Goal: Transaction & Acquisition: Purchase product/service

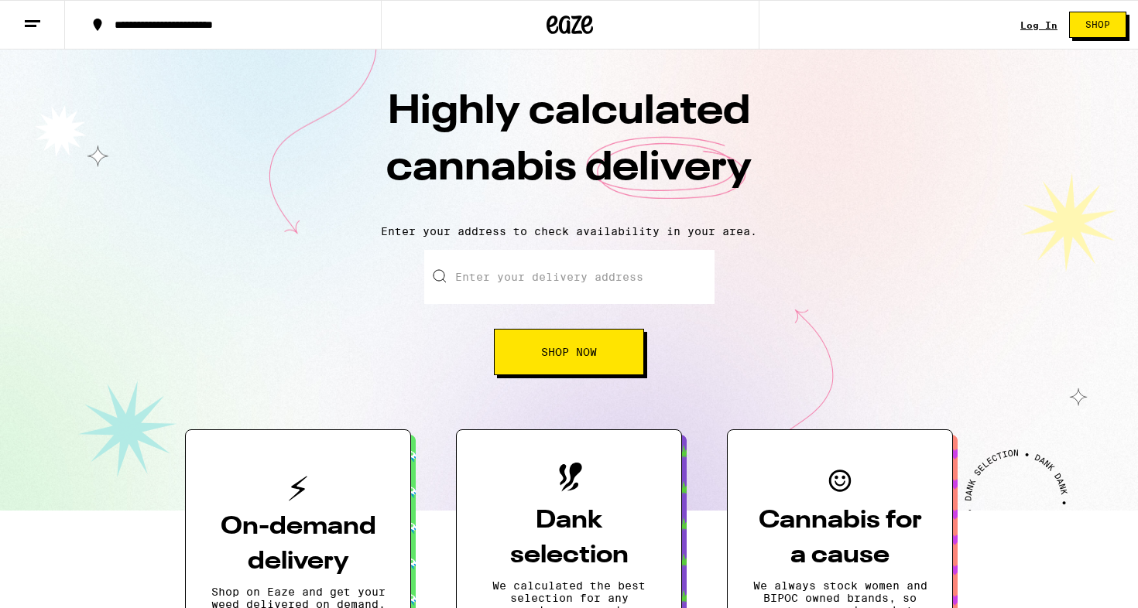
click at [578, 278] on input "Enter your delivery address" at bounding box center [569, 277] width 290 height 54
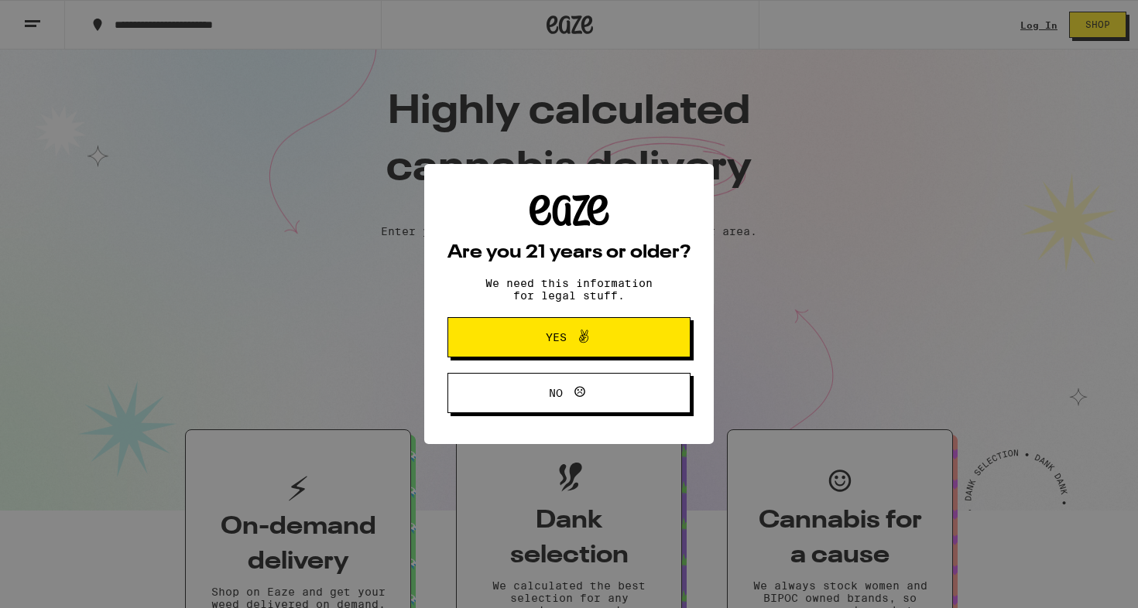
click at [588, 324] on button "Yes" at bounding box center [568, 337] width 243 height 40
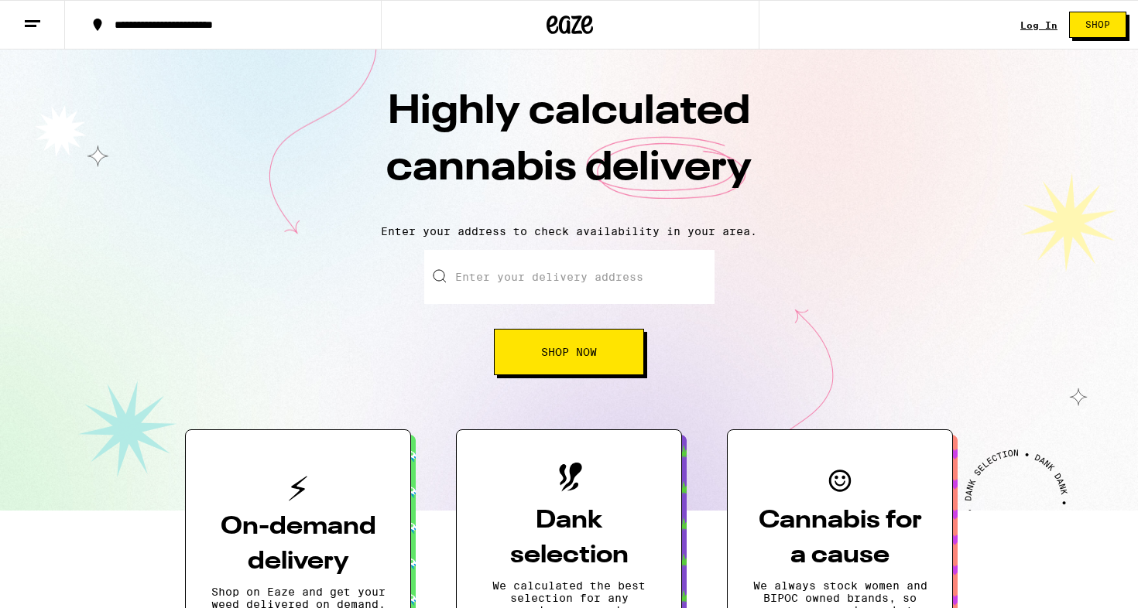
click at [1028, 20] on link "Log In" at bounding box center [1038, 25] width 37 height 10
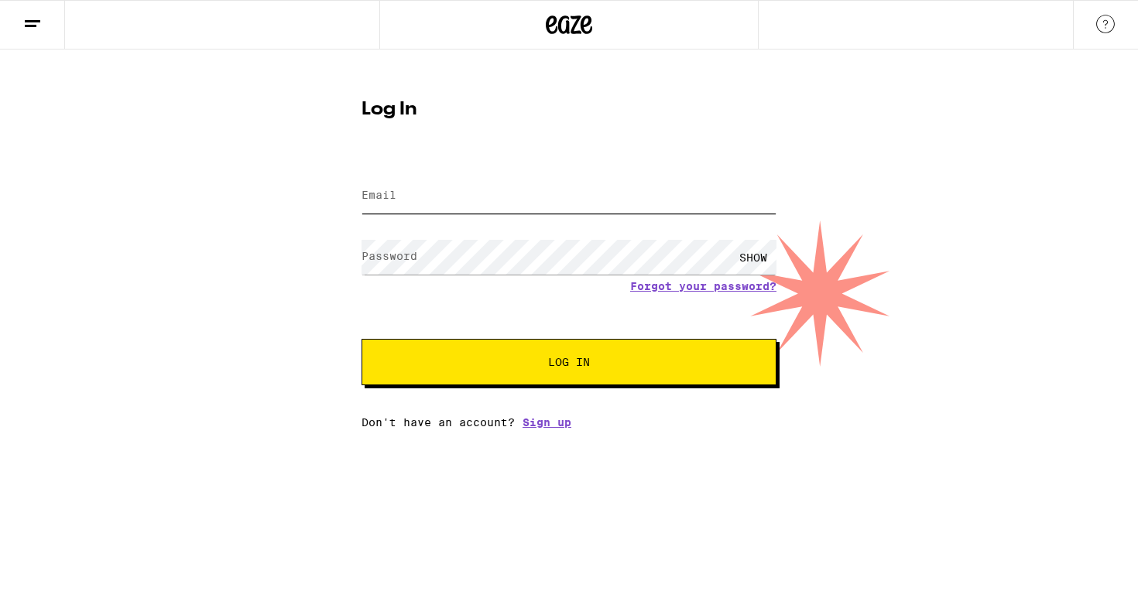
type input "[EMAIL_ADDRESS][PERSON_NAME][DOMAIN_NAME]"
click at [569, 364] on button "Log In" at bounding box center [568, 362] width 415 height 46
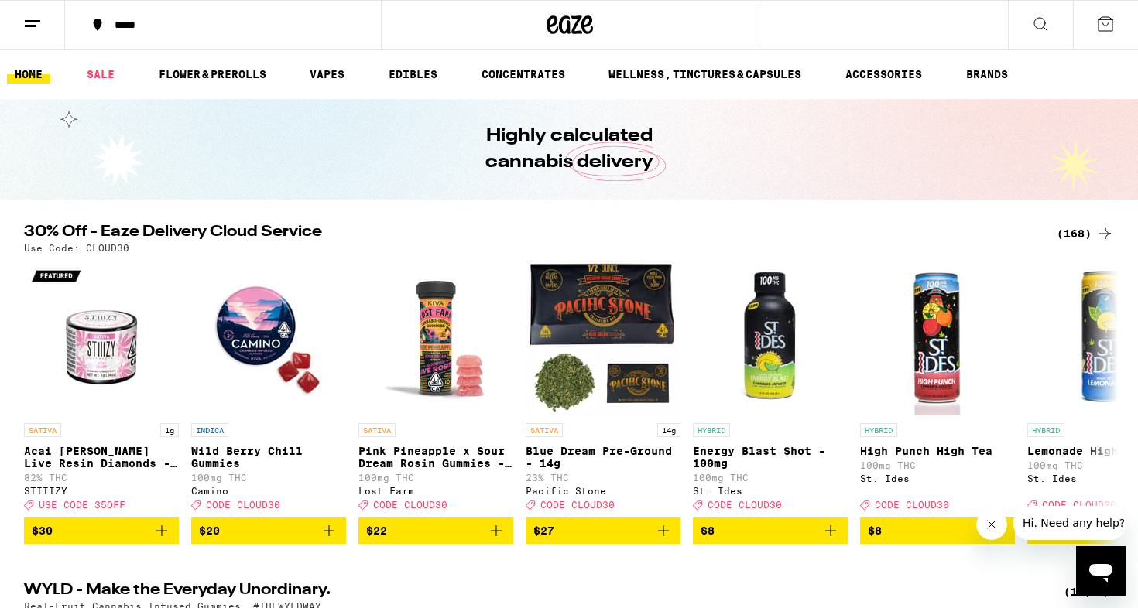
click at [299, 27] on div "*****" at bounding box center [232, 24] width 251 height 11
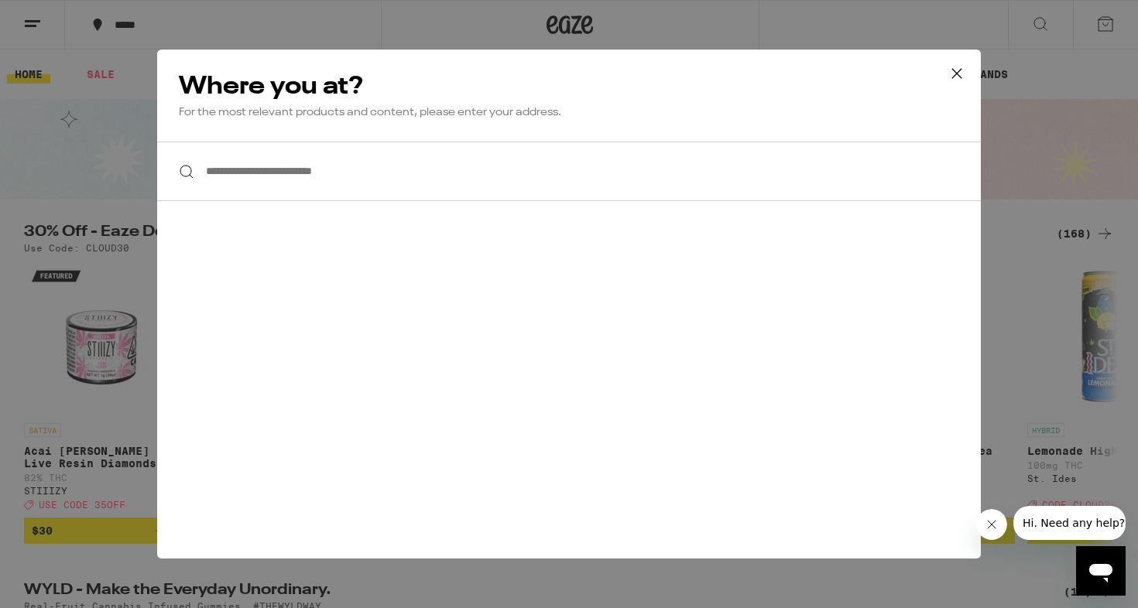
click at [329, 172] on input "**********" at bounding box center [568, 172] width 823 height 60
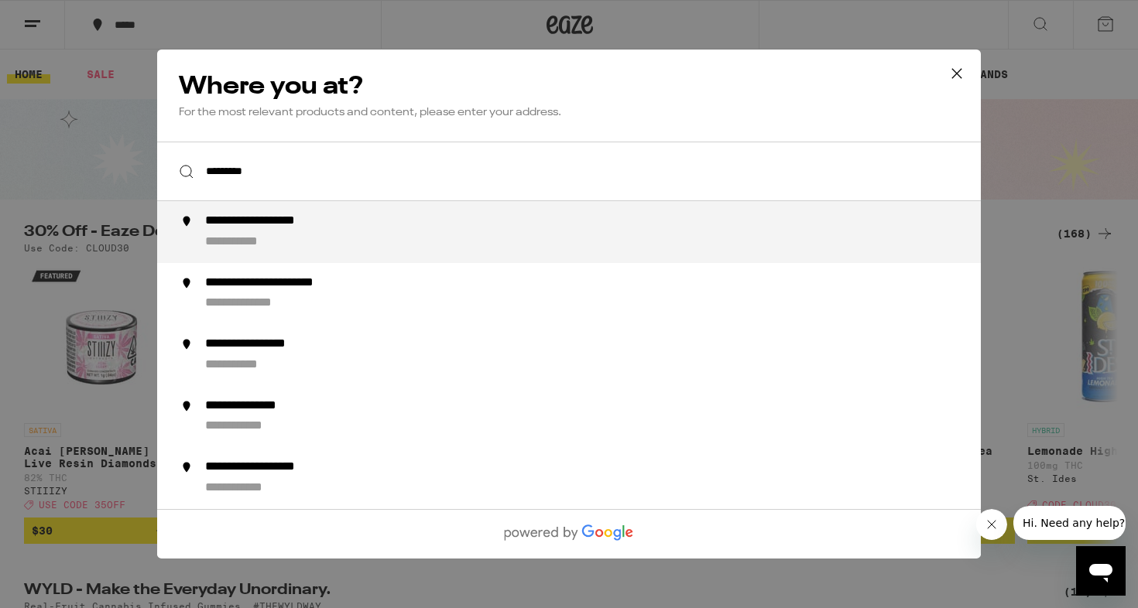
click at [333, 234] on div "**********" at bounding box center [599, 232] width 789 height 37
type input "**********"
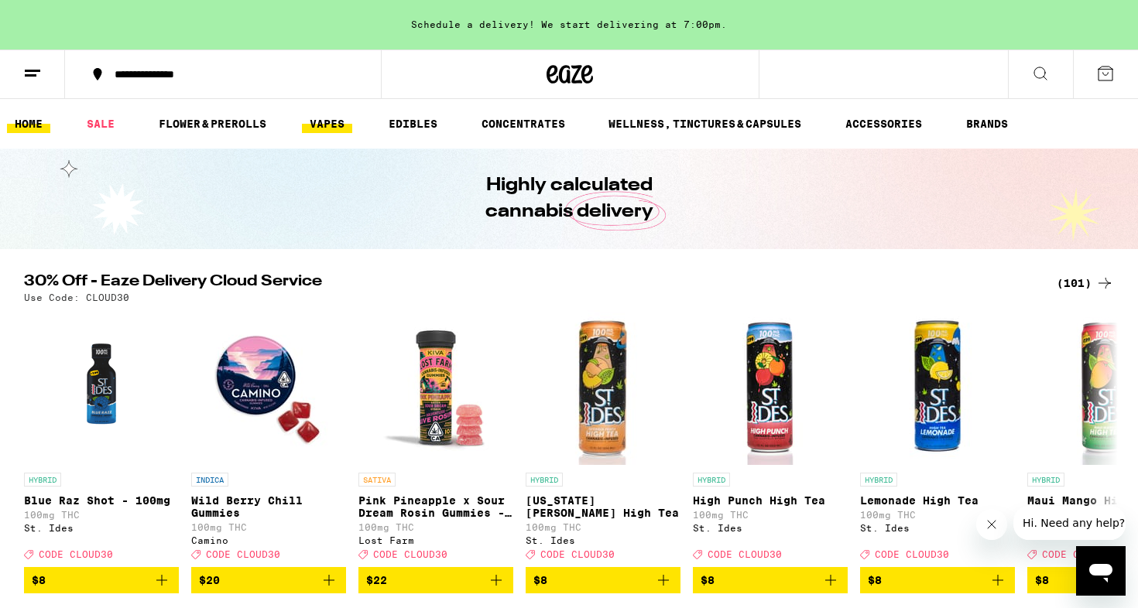
click at [331, 128] on link "VAPES" at bounding box center [327, 124] width 50 height 19
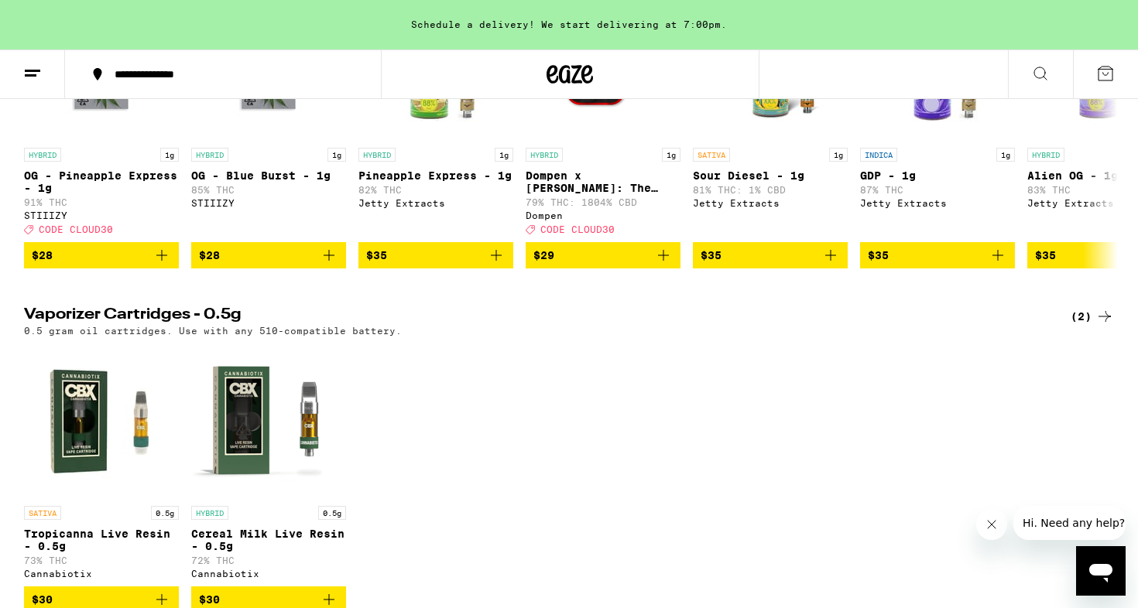
scroll to position [317, 0]
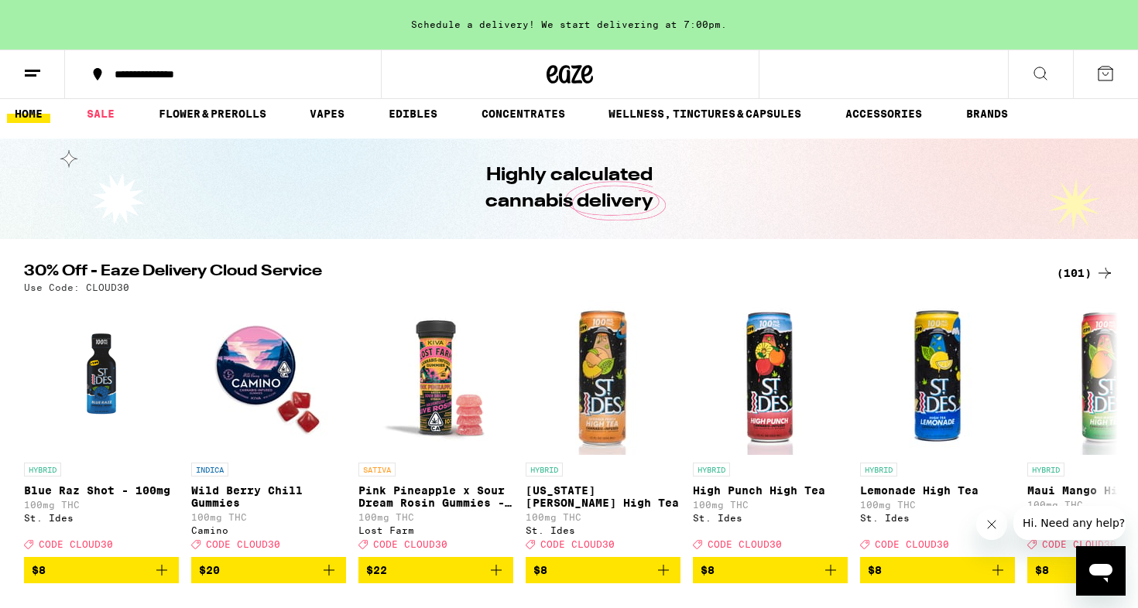
scroll to position [21, 0]
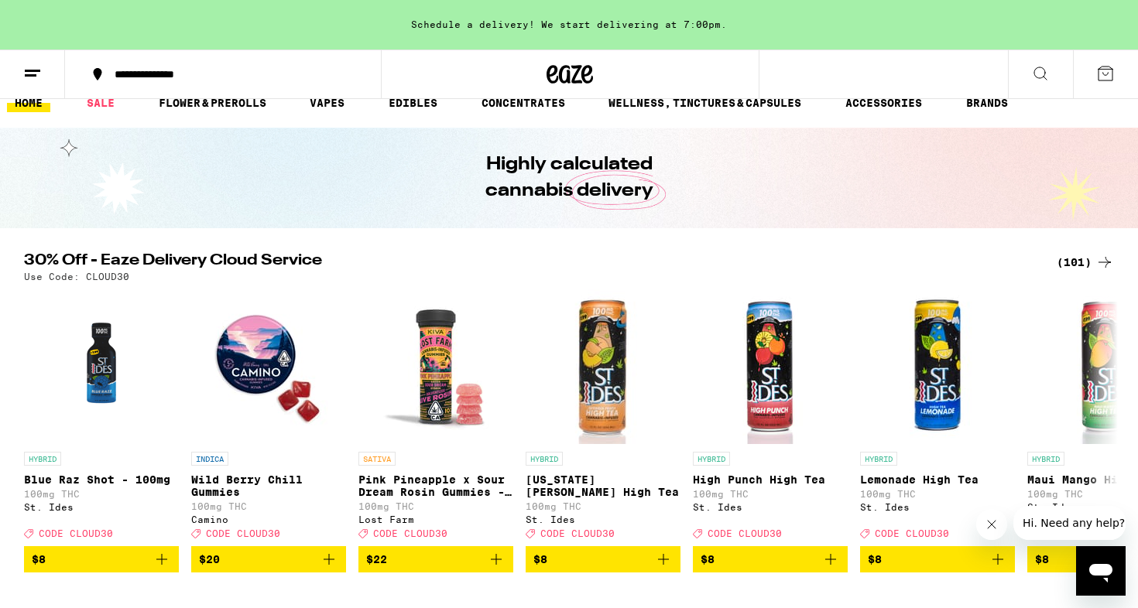
click at [1100, 255] on icon at bounding box center [1104, 262] width 19 height 19
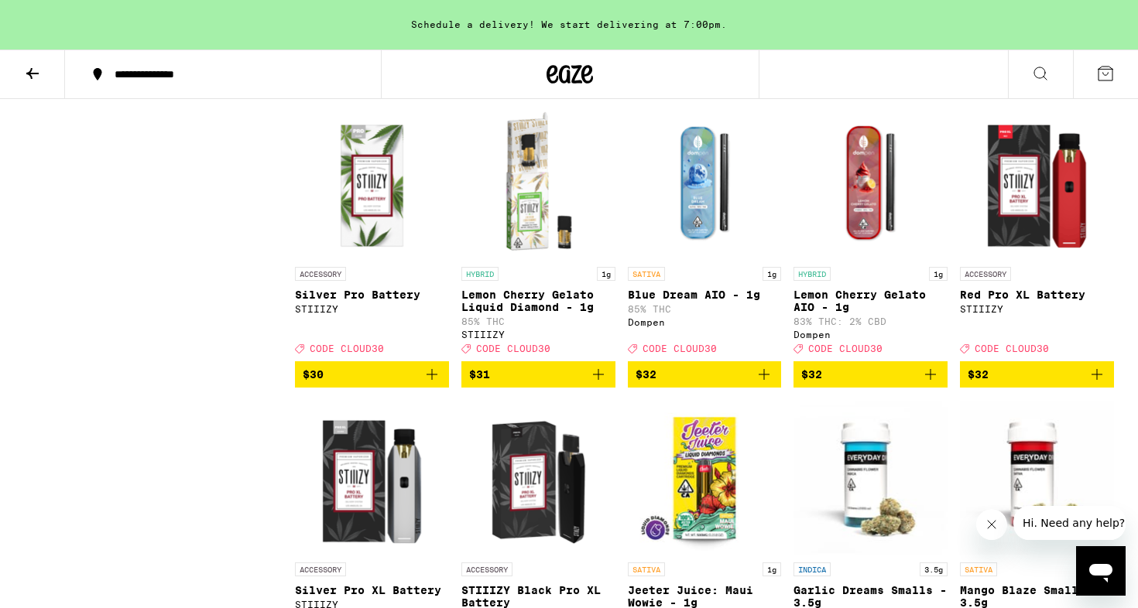
scroll to position [3720, 0]
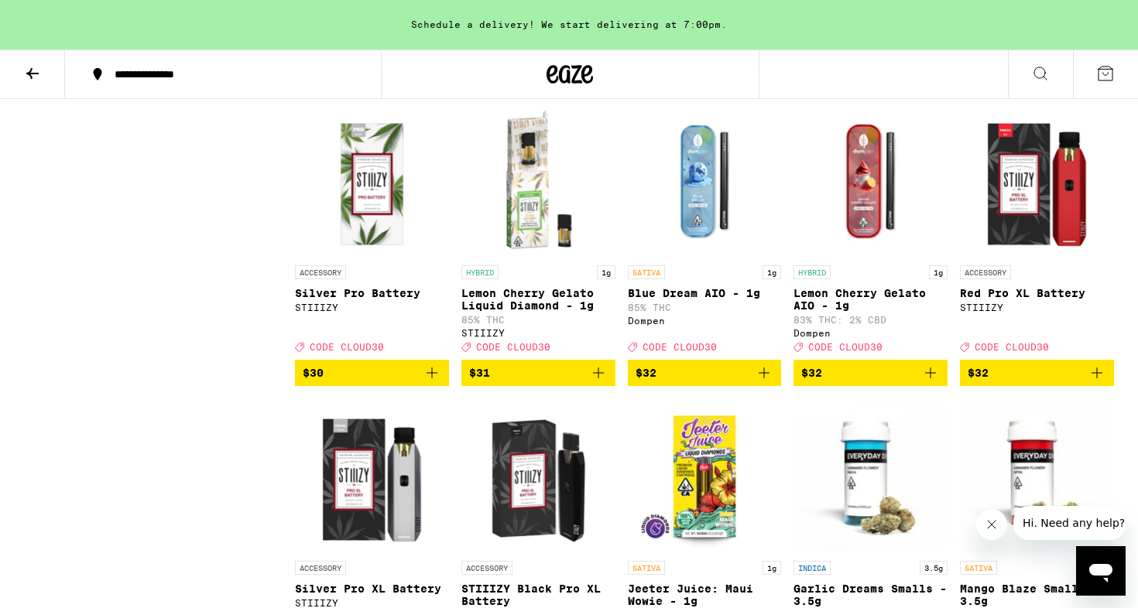
click at [935, 382] on icon "Add to bag" at bounding box center [930, 373] width 19 height 19
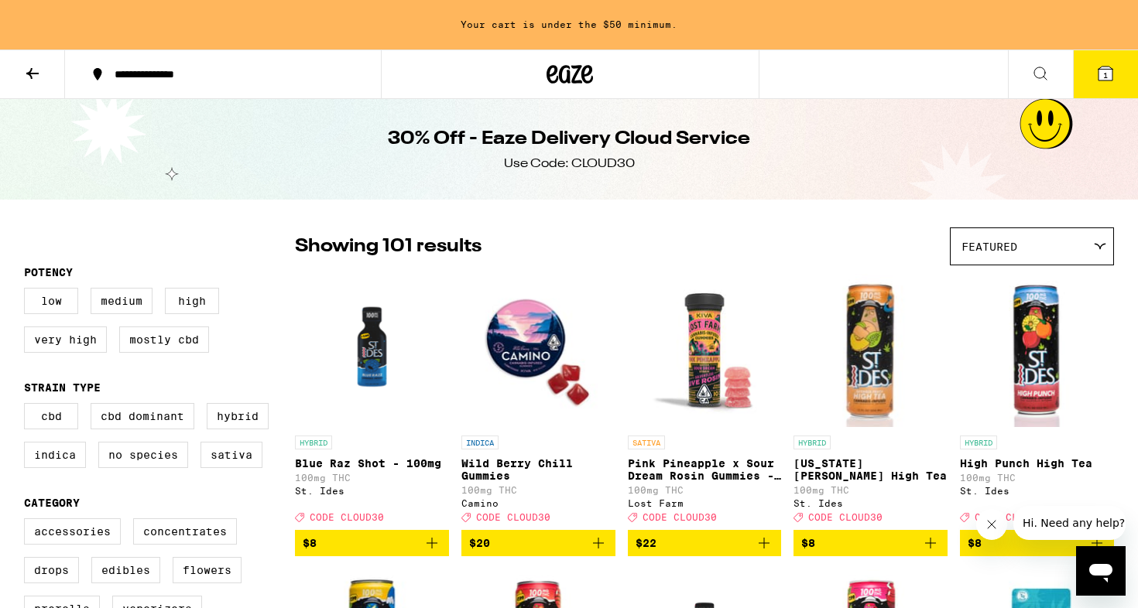
scroll to position [0, 0]
click at [38, 70] on icon at bounding box center [32, 73] width 19 height 19
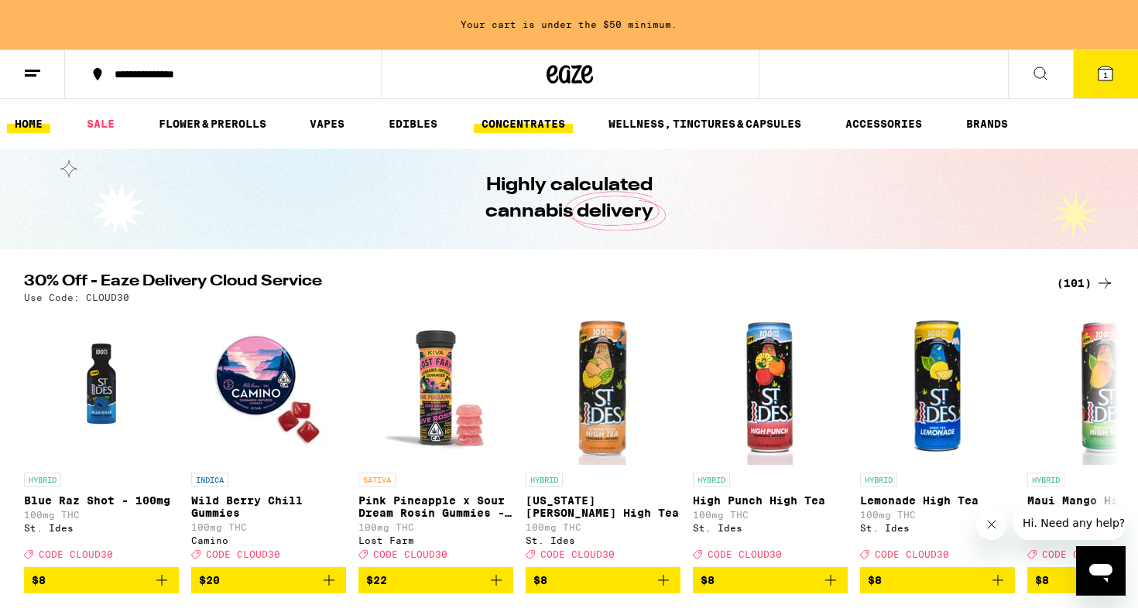
click at [522, 132] on link "CONCENTRATES" at bounding box center [523, 124] width 99 height 19
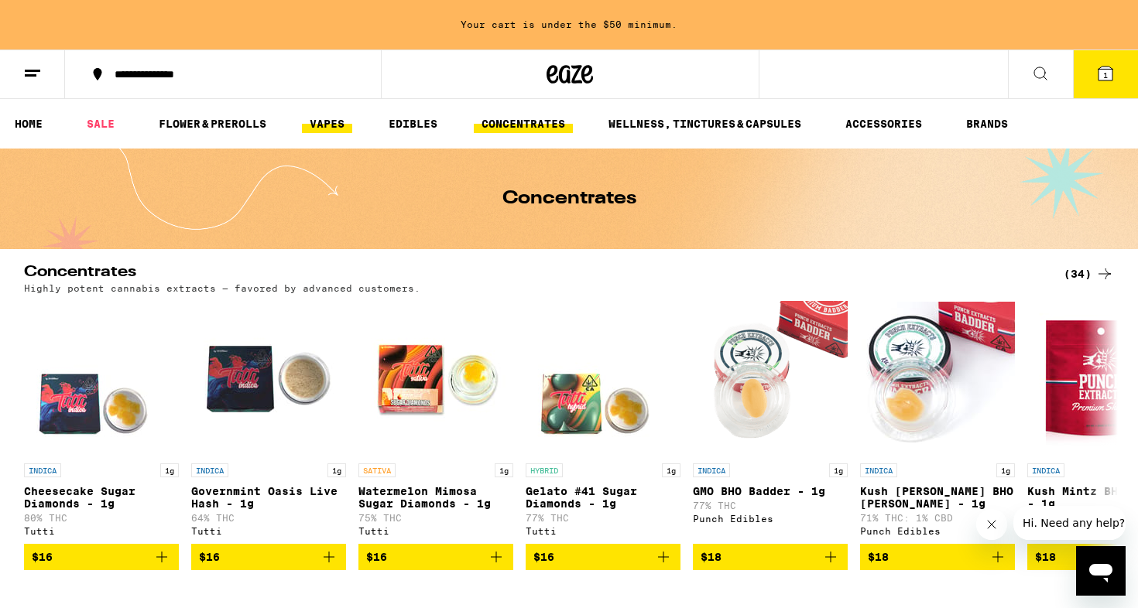
click at [332, 121] on link "VAPES" at bounding box center [327, 124] width 50 height 19
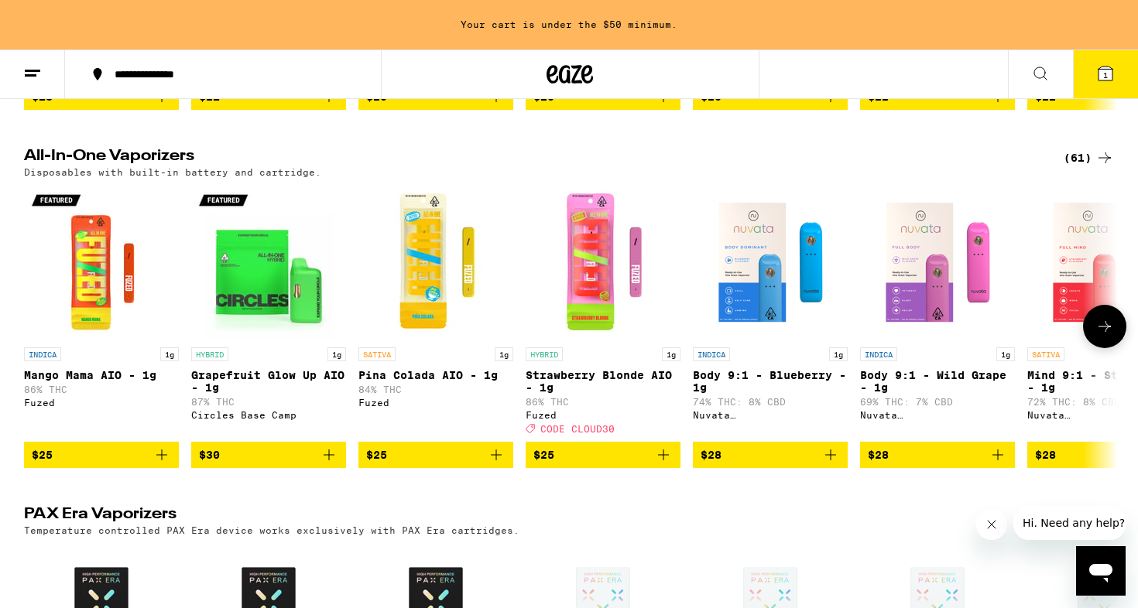
scroll to position [1176, 0]
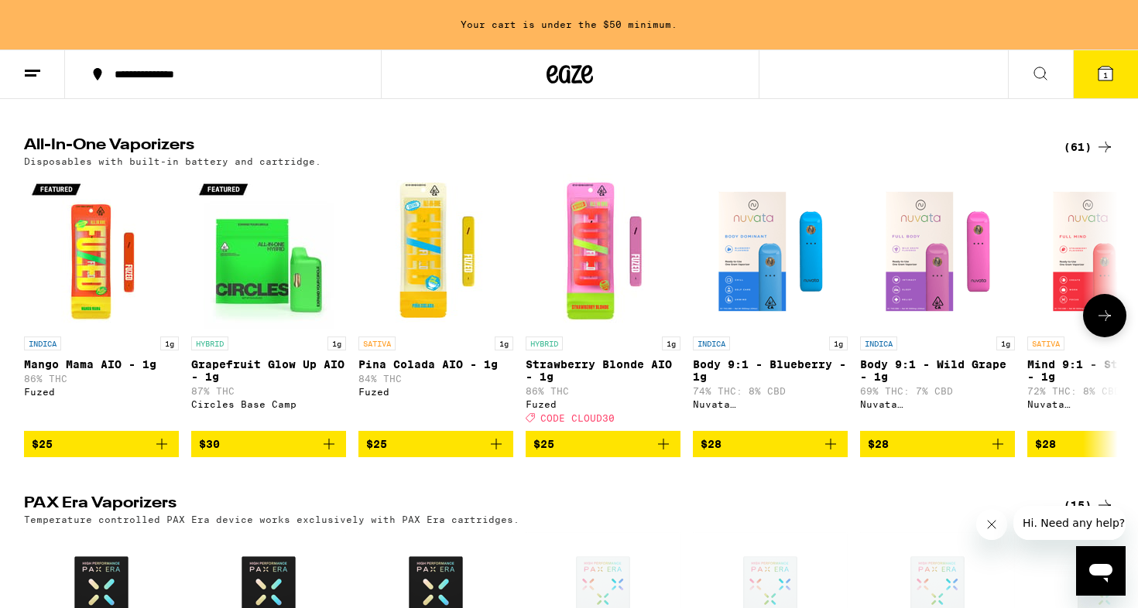
click at [1104, 325] on icon at bounding box center [1104, 315] width 19 height 19
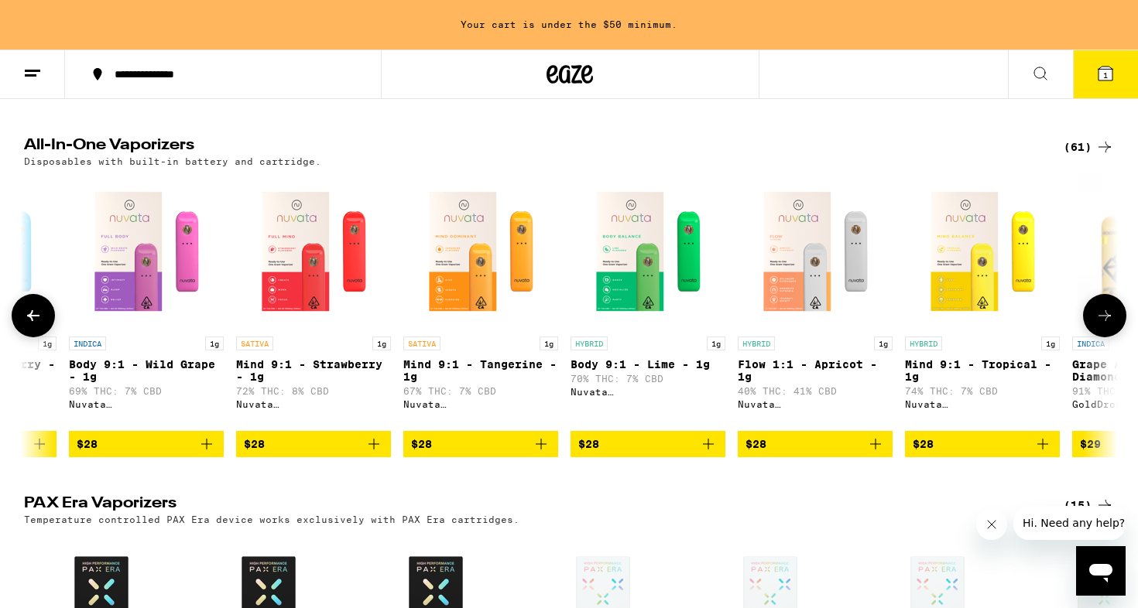
scroll to position [0, 921]
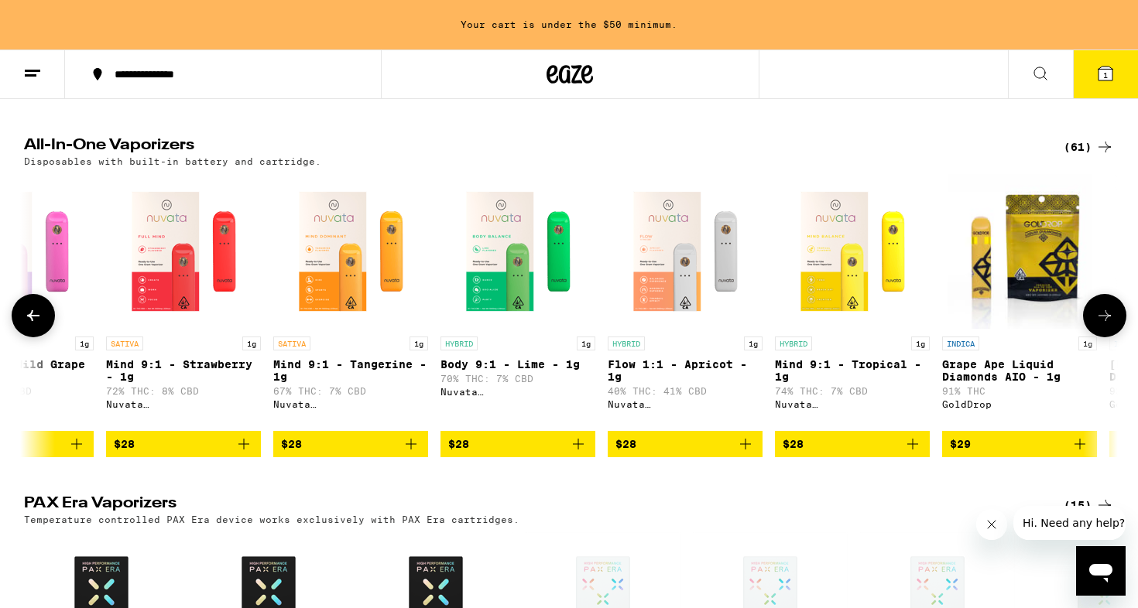
click at [1104, 325] on icon at bounding box center [1104, 315] width 19 height 19
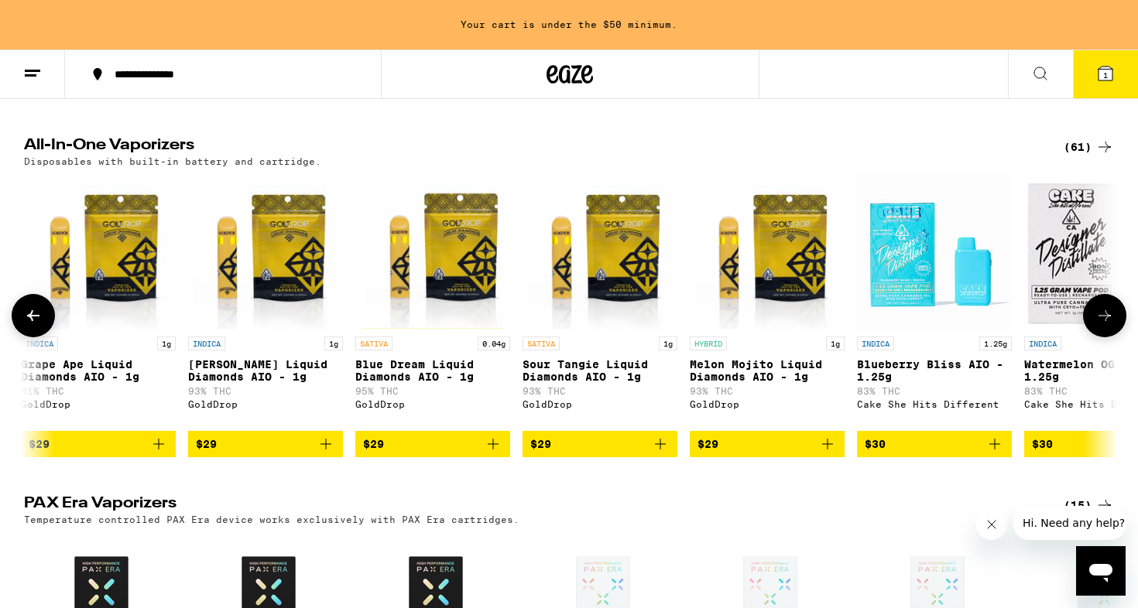
click at [1104, 325] on icon at bounding box center [1104, 315] width 19 height 19
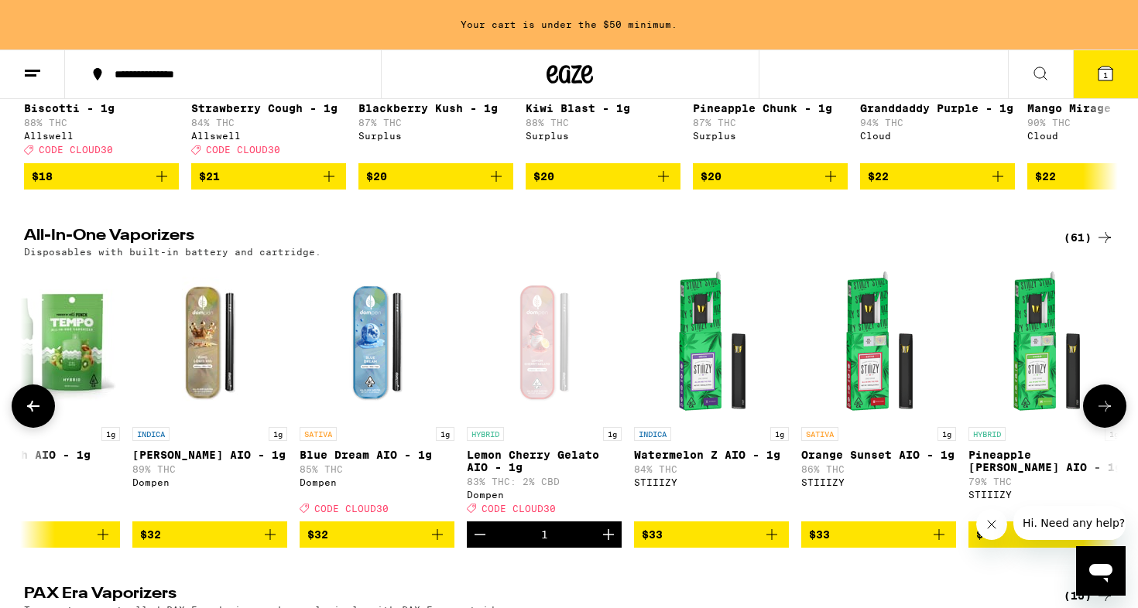
scroll to position [0, 5734]
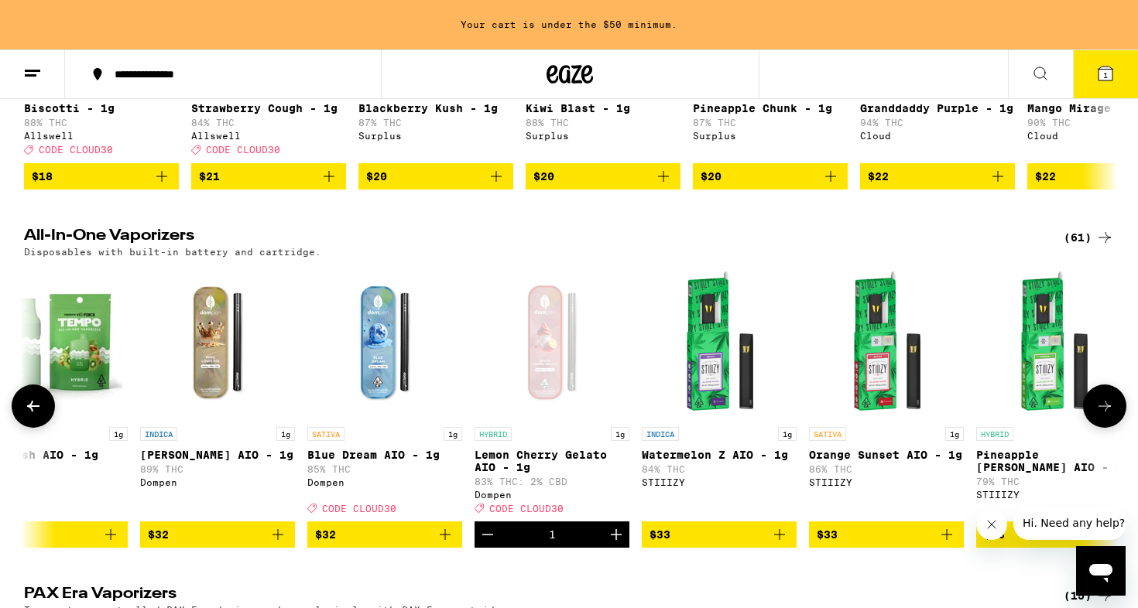
click at [279, 544] on icon "Add to bag" at bounding box center [278, 534] width 19 height 19
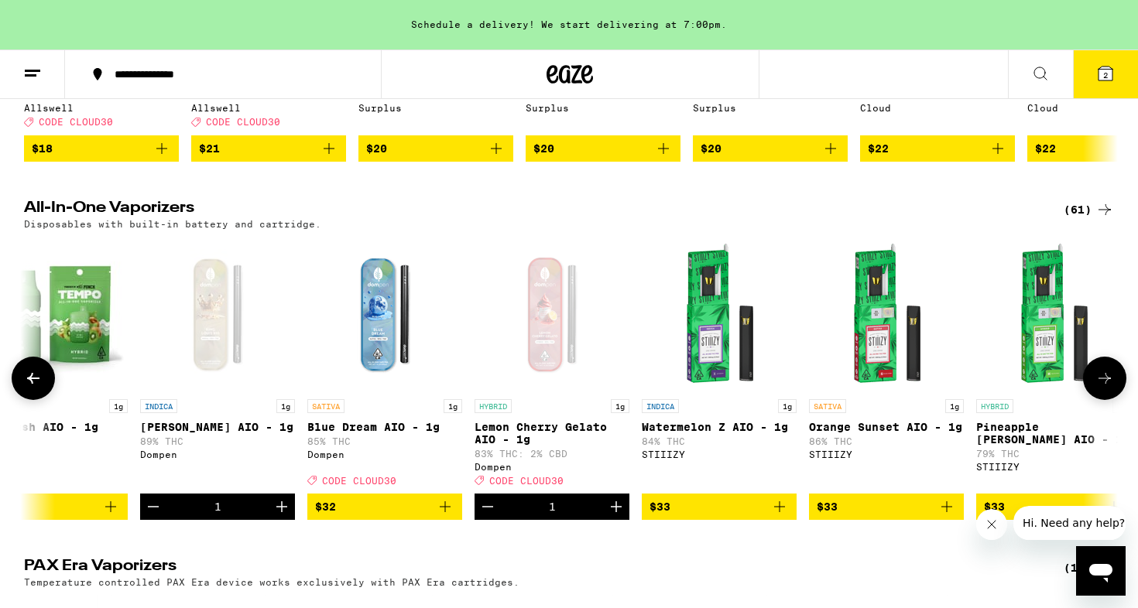
scroll to position [1114, 0]
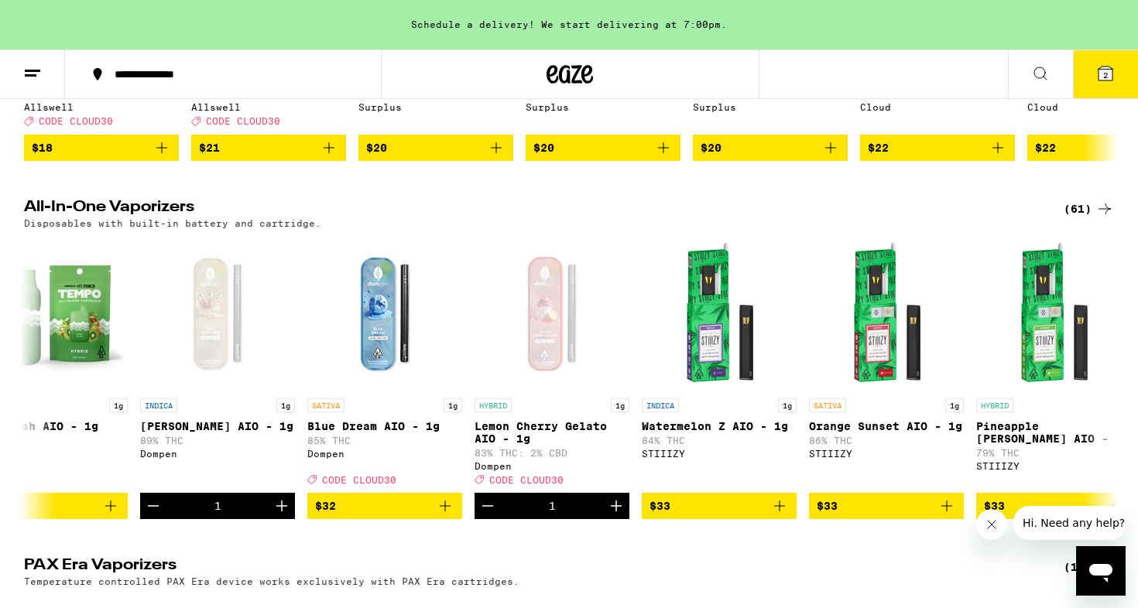
click at [1102, 84] on button "2" at bounding box center [1105, 74] width 65 height 48
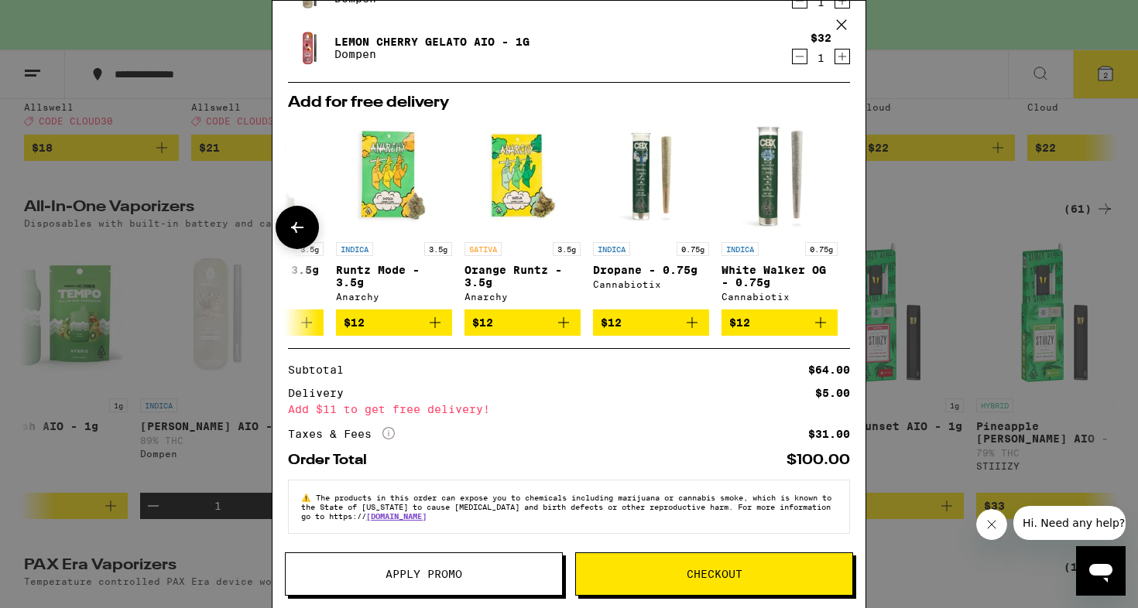
scroll to position [143, 0]
click at [305, 229] on icon at bounding box center [297, 227] width 19 height 19
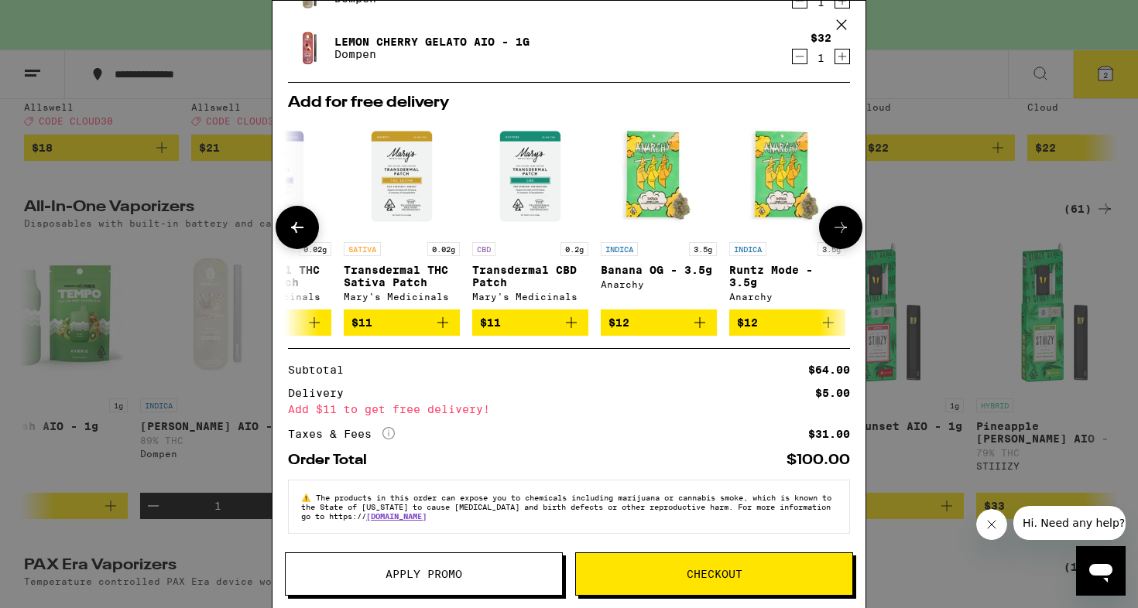
click at [305, 229] on icon at bounding box center [297, 227] width 19 height 19
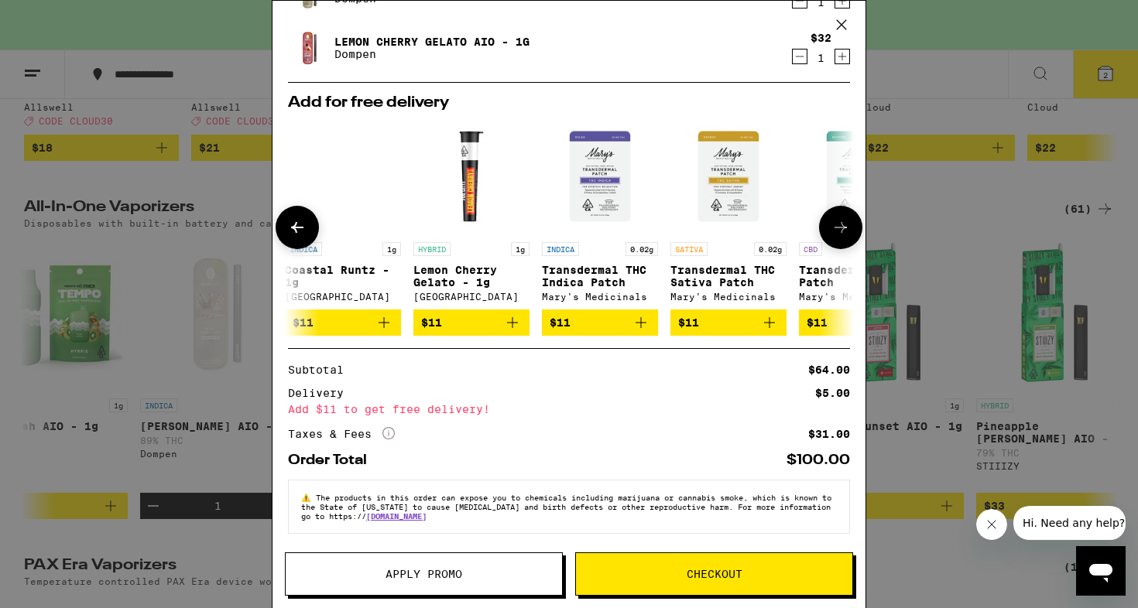
scroll to position [0, 0]
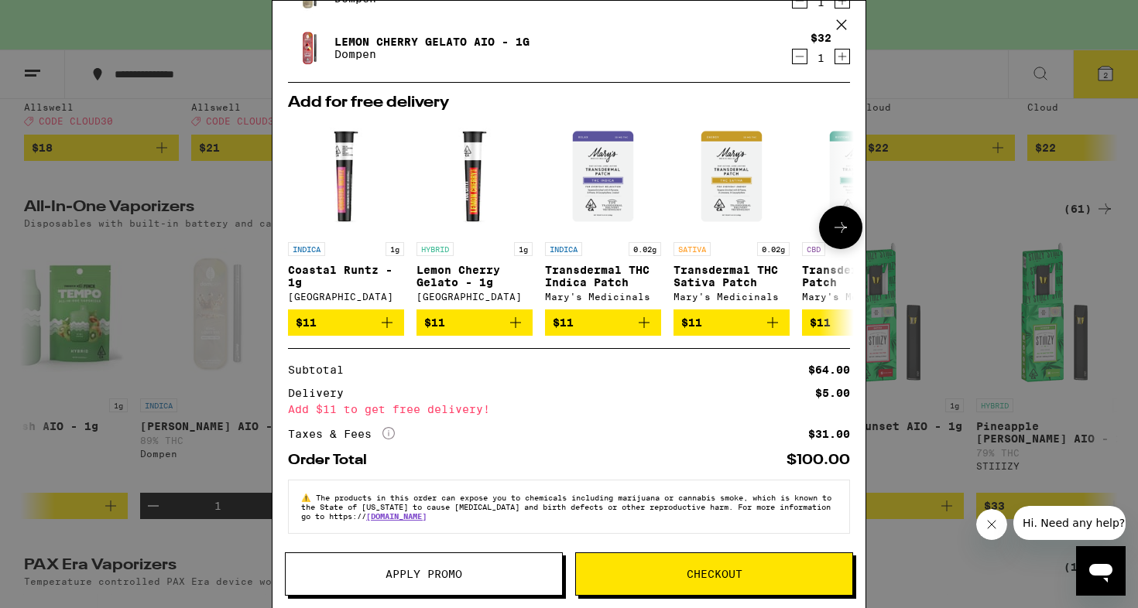
click at [305, 229] on div at bounding box center [296, 227] width 43 height 43
click at [440, 556] on button "Apply Promo" at bounding box center [424, 574] width 278 height 43
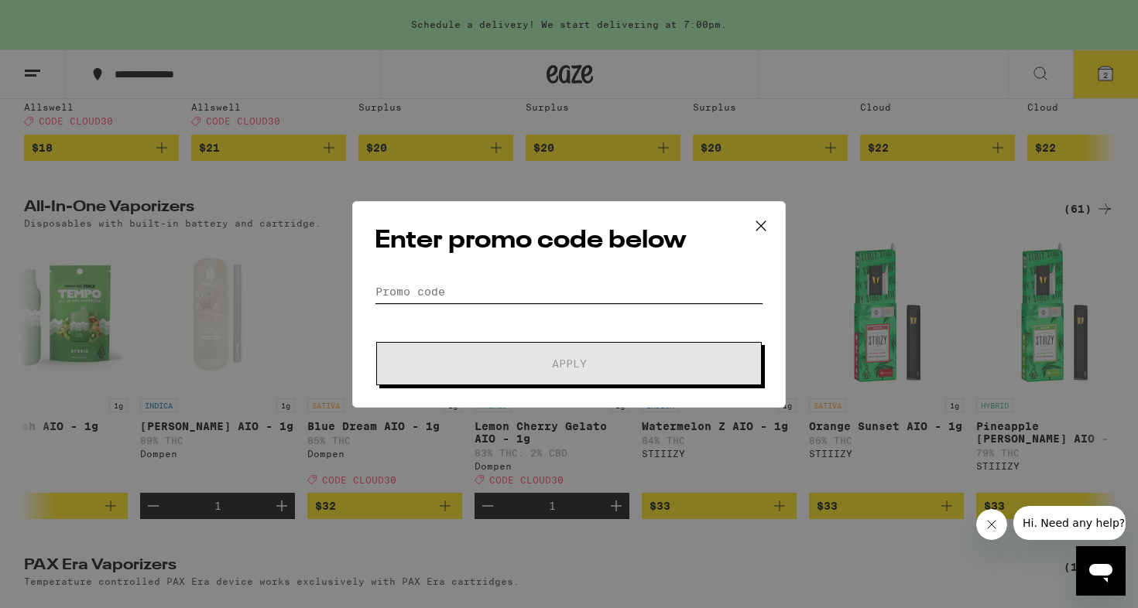
click at [557, 289] on input "Promo Code" at bounding box center [569, 291] width 388 height 23
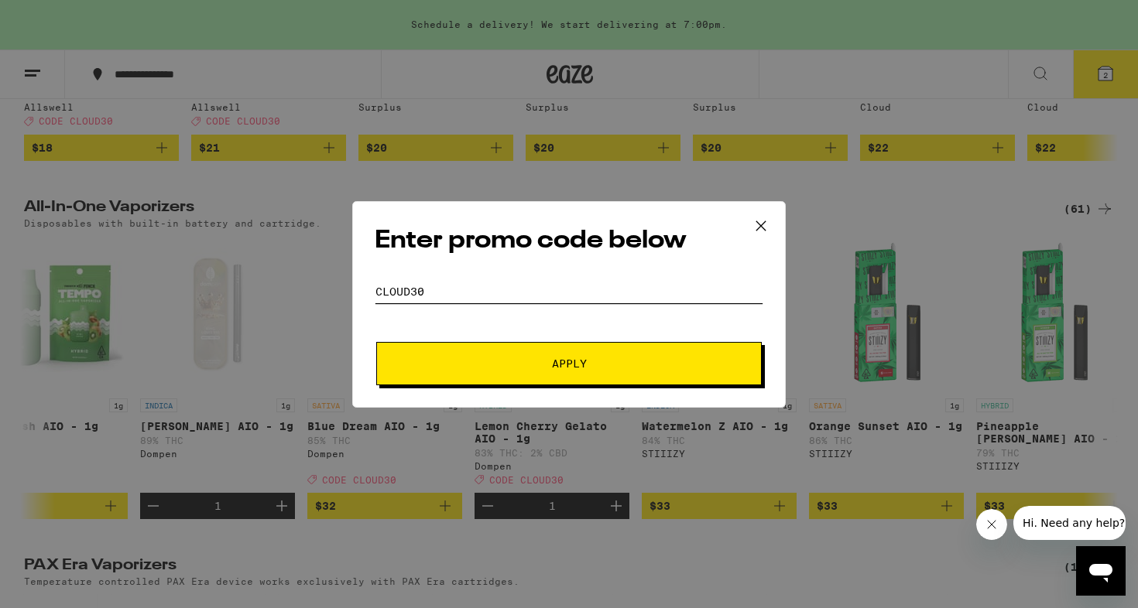
type input "cloud30"
click at [569, 363] on button "Apply" at bounding box center [568, 363] width 385 height 43
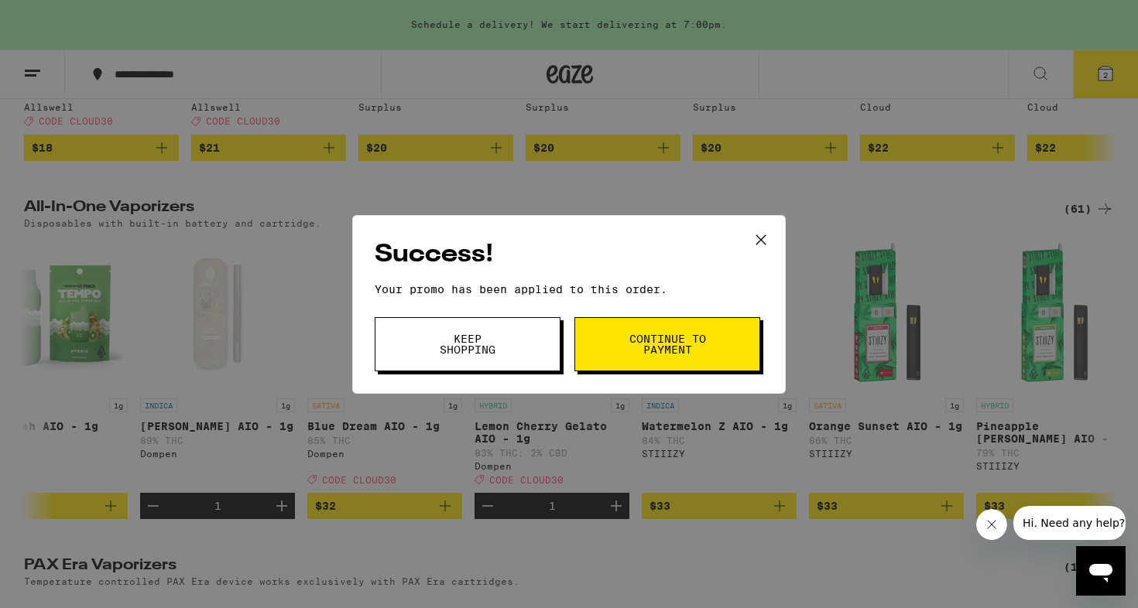
click at [681, 351] on span "Continue to payment" at bounding box center [667, 345] width 79 height 22
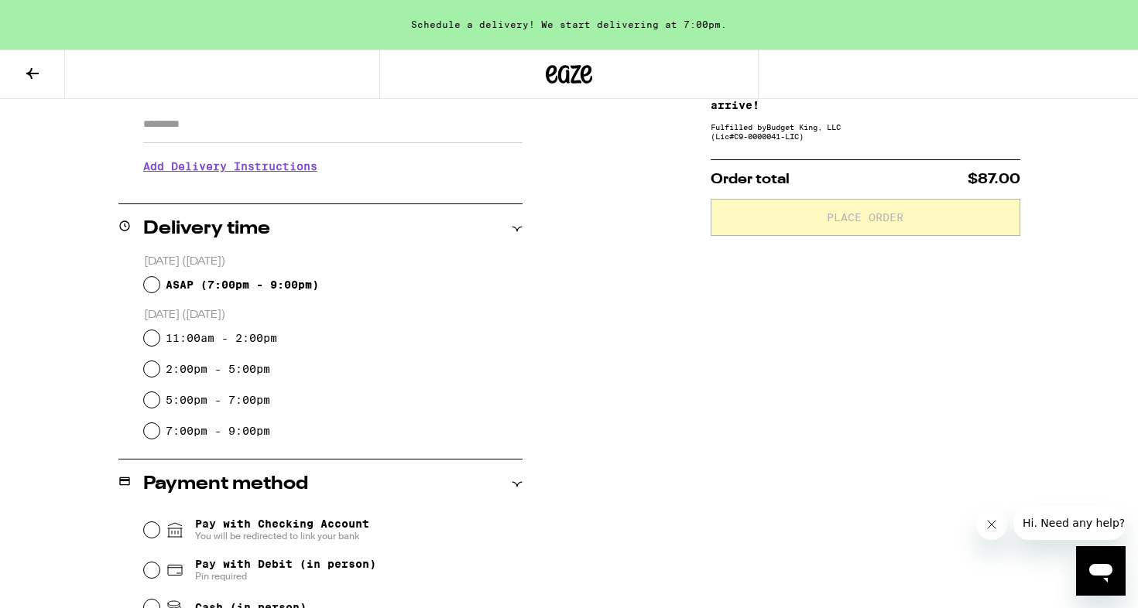
scroll to position [279, 0]
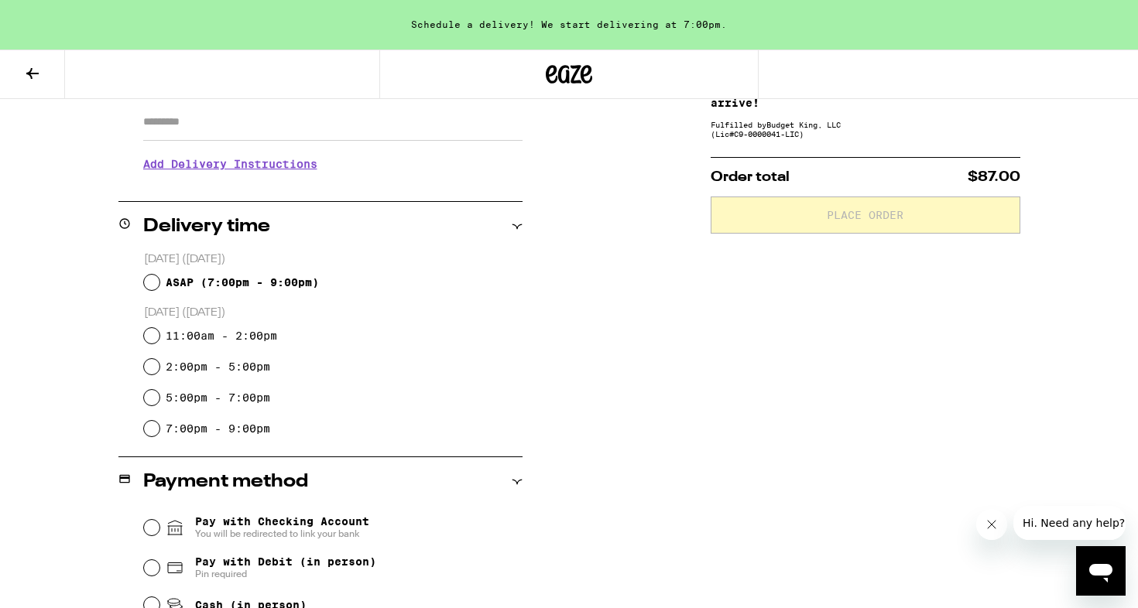
click at [224, 286] on span "ASAP ( 7:00pm - 9:00pm )" at bounding box center [242, 282] width 153 height 12
click at [159, 286] on input "ASAP ( 7:00pm - 9:00pm )" at bounding box center [151, 282] width 15 height 15
radio input "true"
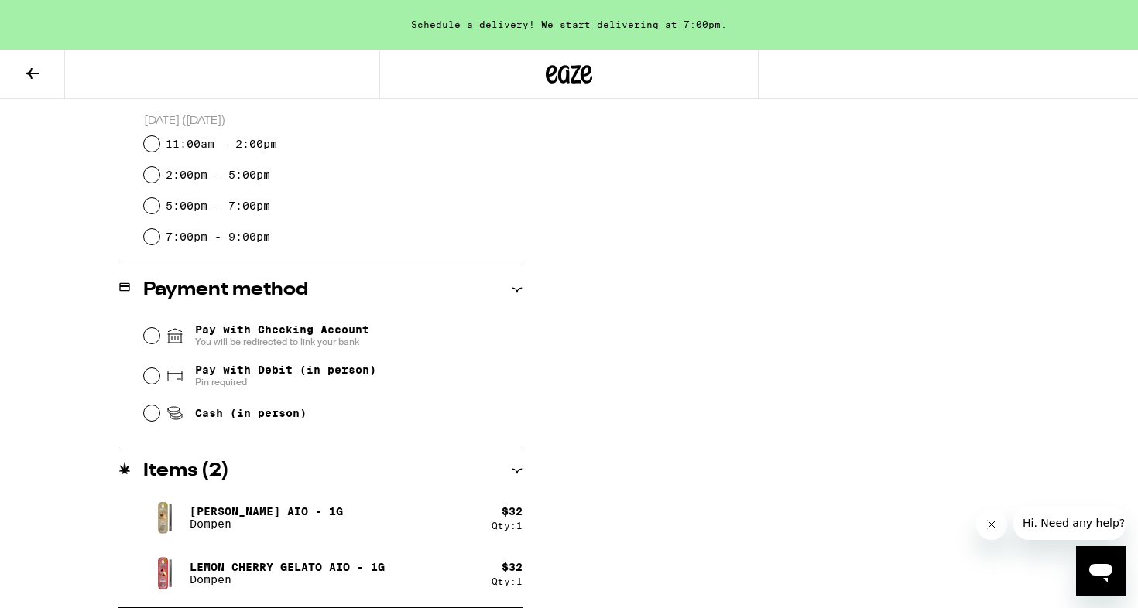
scroll to position [471, 0]
click at [269, 374] on span "Pay with Debit (in person)" at bounding box center [285, 370] width 181 height 12
click at [159, 374] on input "Pay with Debit (in person) Pin required" at bounding box center [151, 375] width 15 height 15
radio input "true"
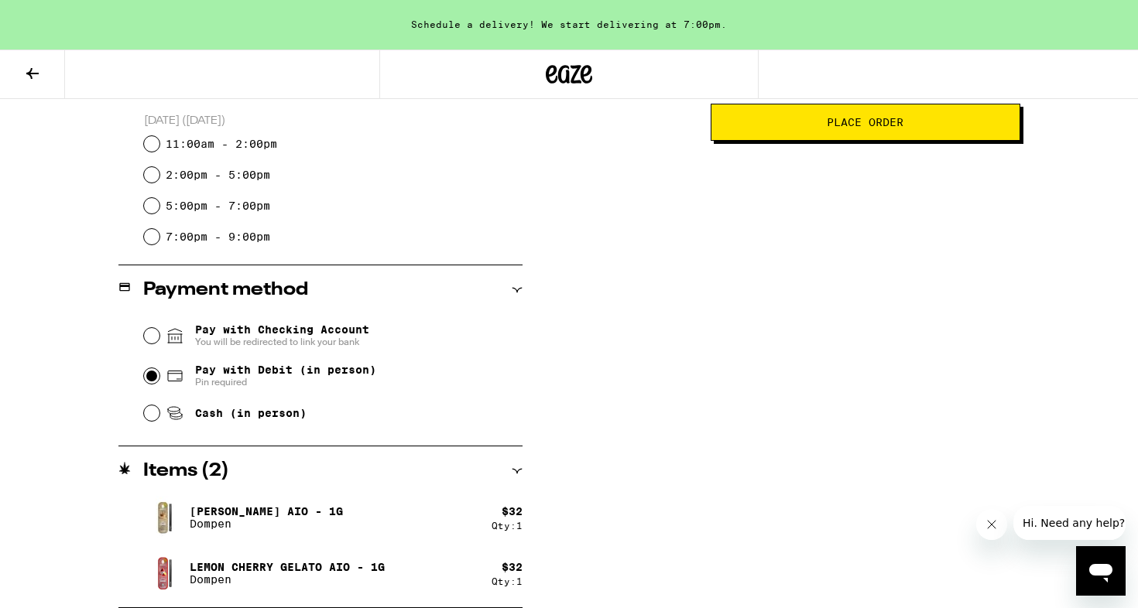
click at [786, 128] on span "Place Order" at bounding box center [865, 122] width 283 height 11
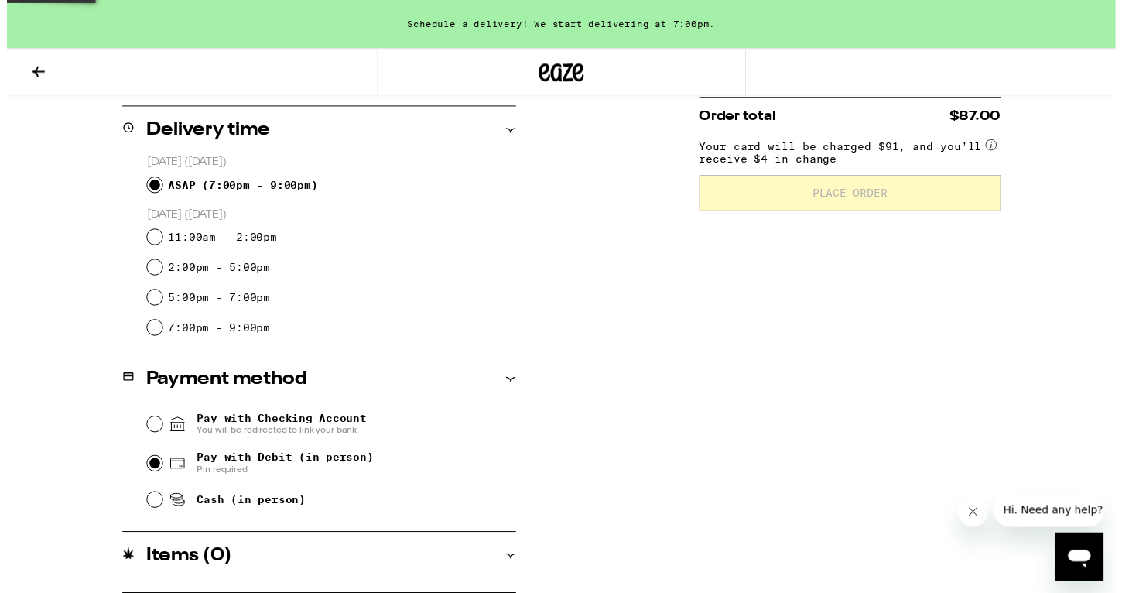
scroll to position [0, 0]
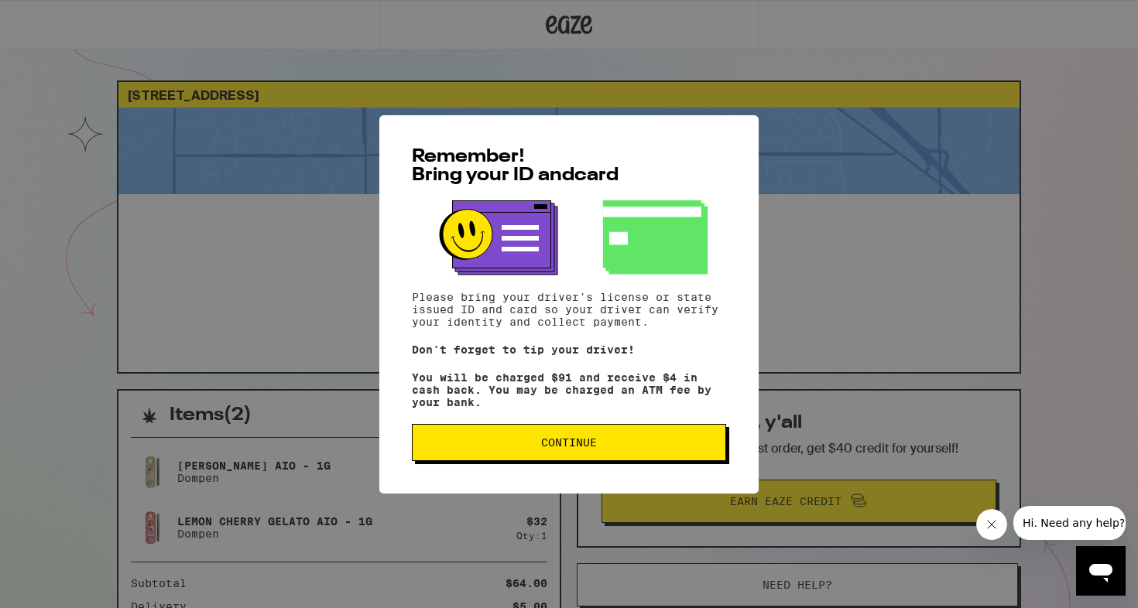
click at [581, 444] on span "Continue" at bounding box center [569, 442] width 56 height 11
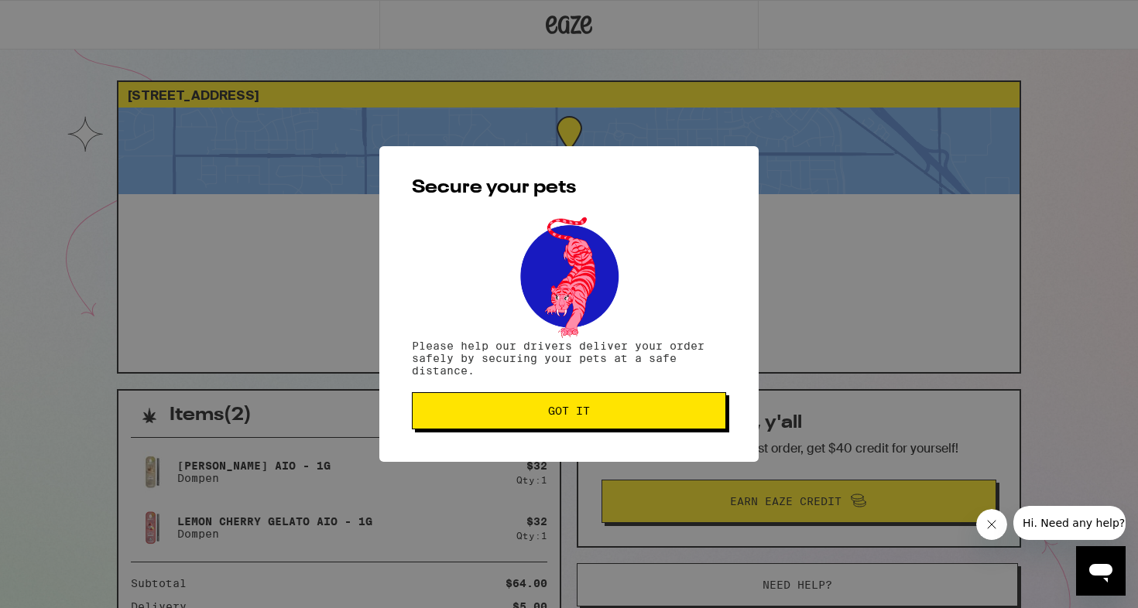
click at [588, 423] on button "Got it" at bounding box center [569, 410] width 314 height 37
